Goal: Check status: Check status

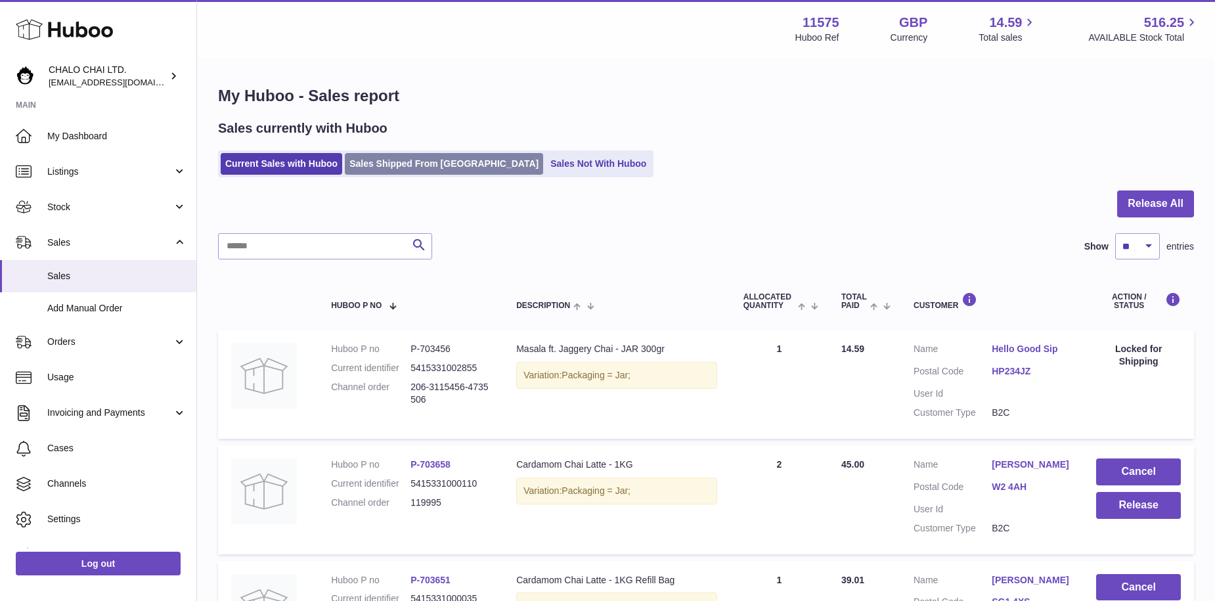
click at [396, 170] on link "Sales Shipped From [GEOGRAPHIC_DATA]" at bounding box center [444, 164] width 198 height 22
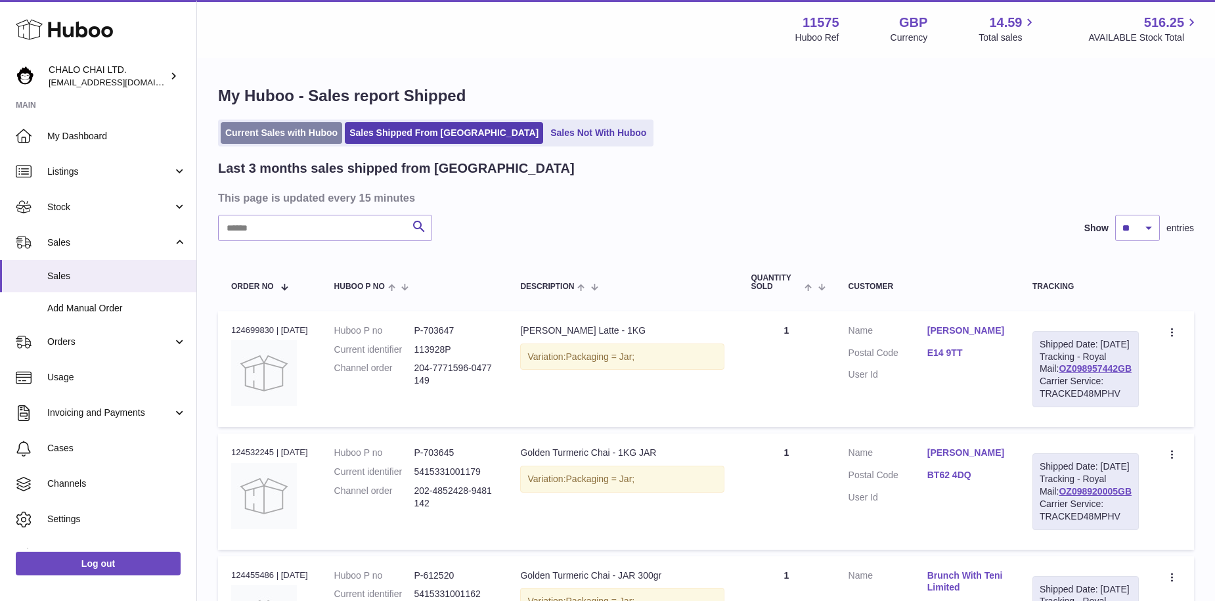
click at [305, 136] on link "Current Sales with Huboo" at bounding box center [282, 133] width 122 height 22
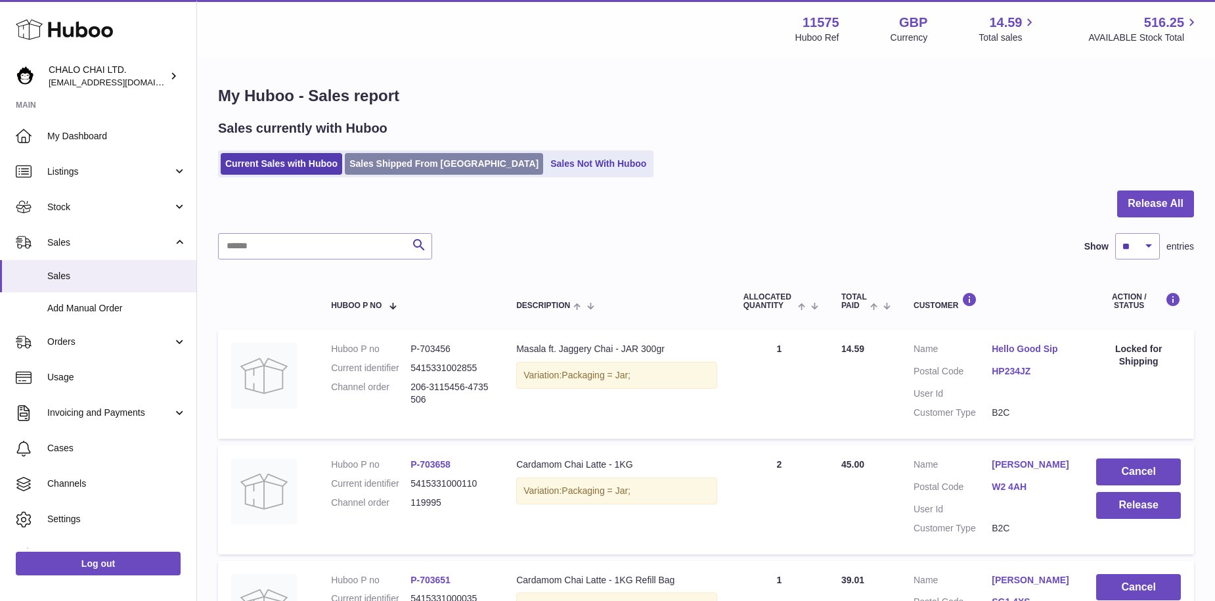
click at [407, 169] on link "Sales Shipped From [GEOGRAPHIC_DATA]" at bounding box center [444, 164] width 198 height 22
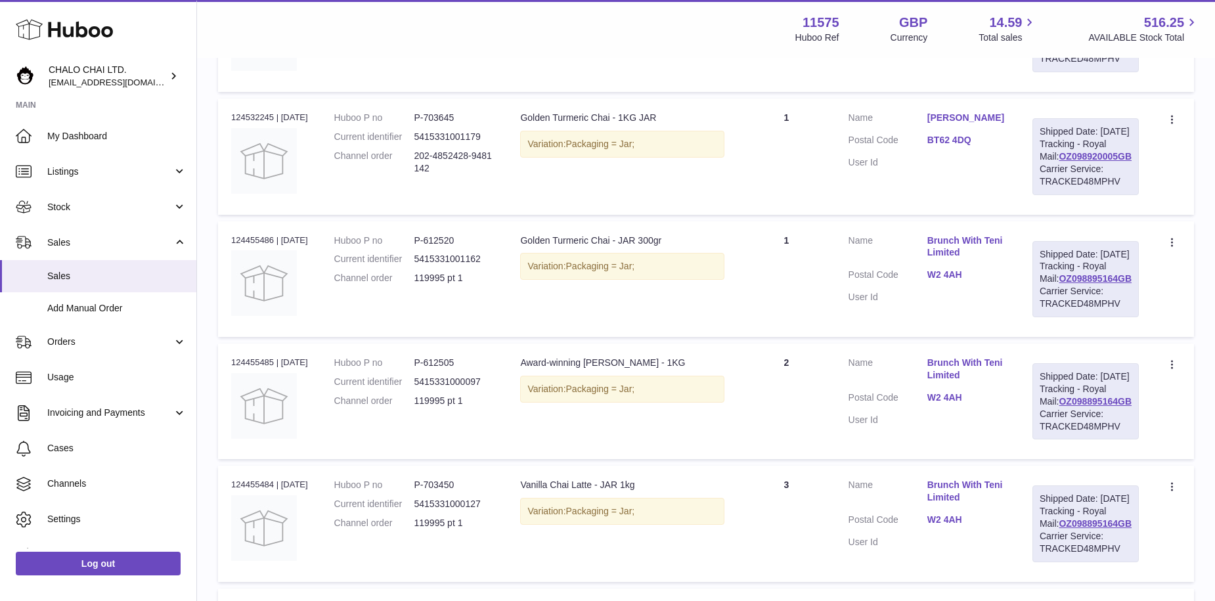
scroll to position [7, 0]
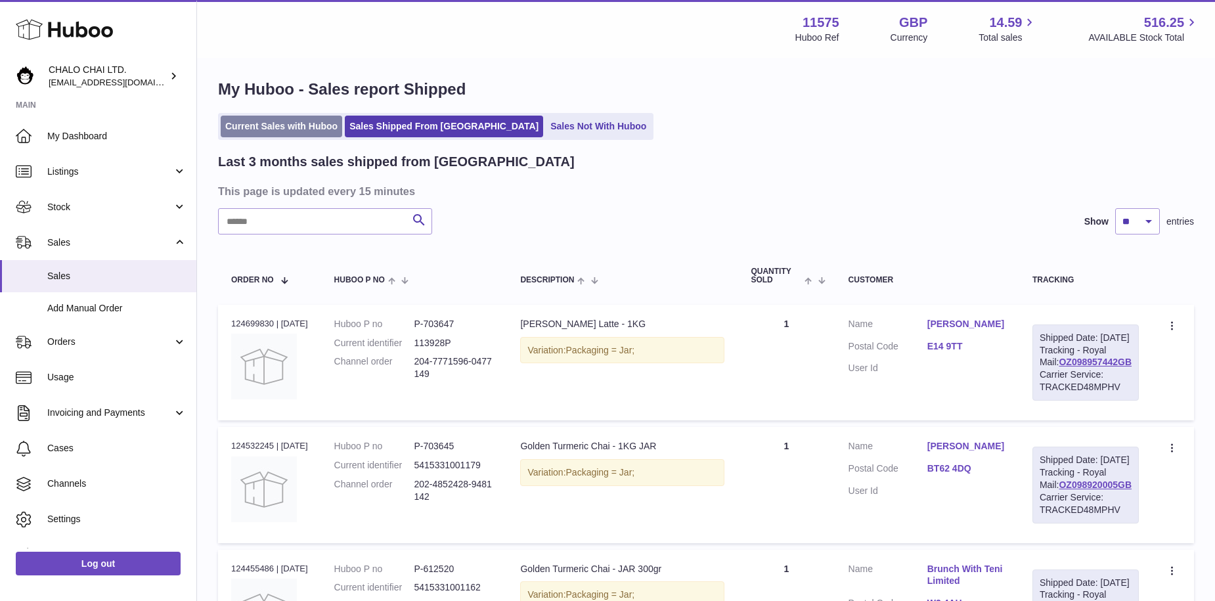
click at [254, 132] on link "Current Sales with Huboo" at bounding box center [282, 127] width 122 height 22
